Goal: Transaction & Acquisition: Purchase product/service

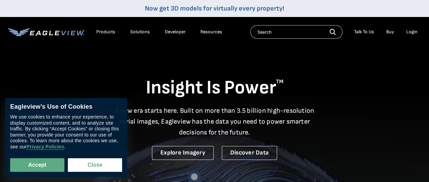
click at [409, 32] on div "Login" at bounding box center [411, 32] width 11 height 6
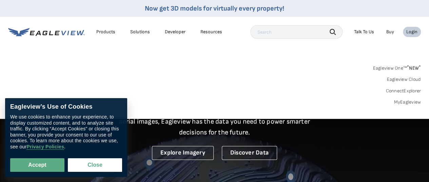
click at [402, 102] on link "MyEagleview" at bounding box center [407, 102] width 27 height 6
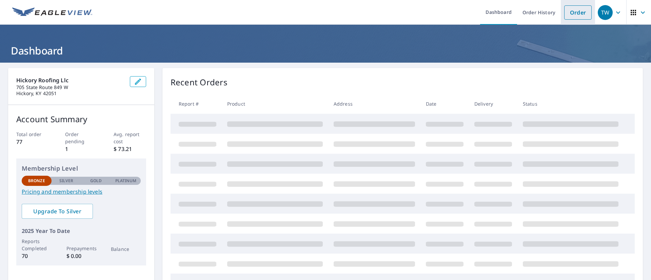
click at [571, 16] on link "Order" at bounding box center [577, 12] width 27 height 14
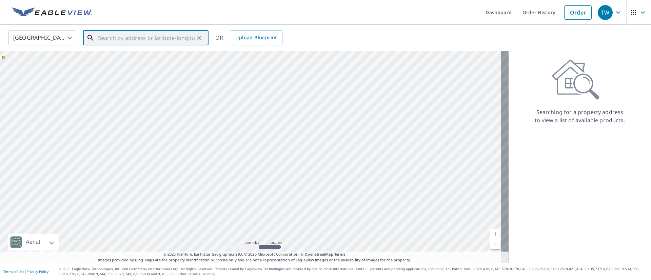
click at [162, 37] on input "text" at bounding box center [146, 37] width 97 height 19
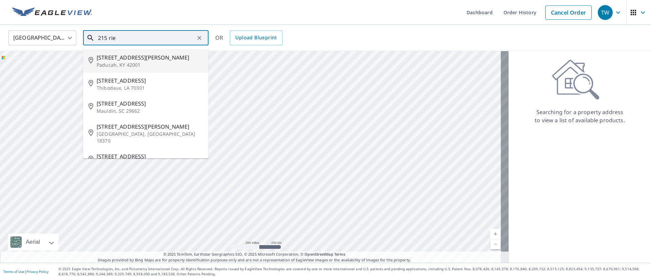
click at [138, 62] on p "Paducah, KY 42001" at bounding box center [150, 65] width 106 height 7
type input "[STREET_ADDRESS][PERSON_NAME]"
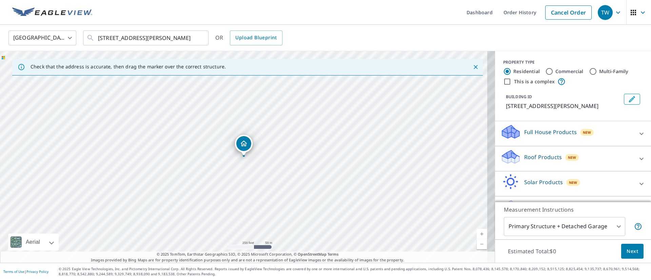
scroll to position [0, 0]
click at [640, 158] on icon at bounding box center [642, 158] width 4 height 2
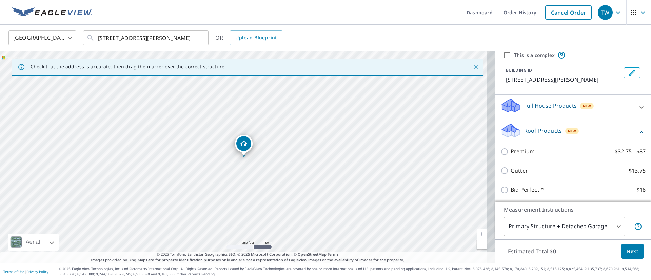
scroll to position [35, 0]
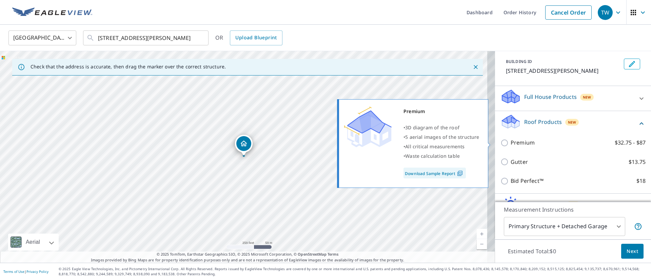
click at [527, 144] on label "Premium $32.75 - $87" at bounding box center [578, 143] width 135 height 8
click at [511, 144] on input "Premium $32.75 - $87" at bounding box center [506, 143] width 10 height 8
checkbox input "true"
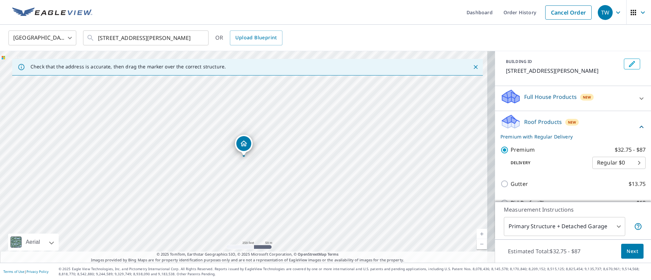
click at [627, 251] on span "Next" at bounding box center [633, 252] width 12 height 8
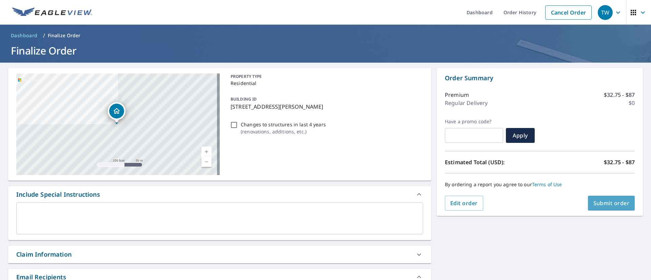
click at [615, 207] on span "Submit order" at bounding box center [611, 203] width 36 height 7
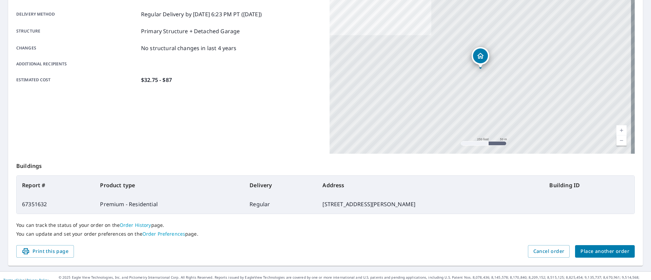
scroll to position [119, 0]
